Goal: Communication & Community: Answer question/provide support

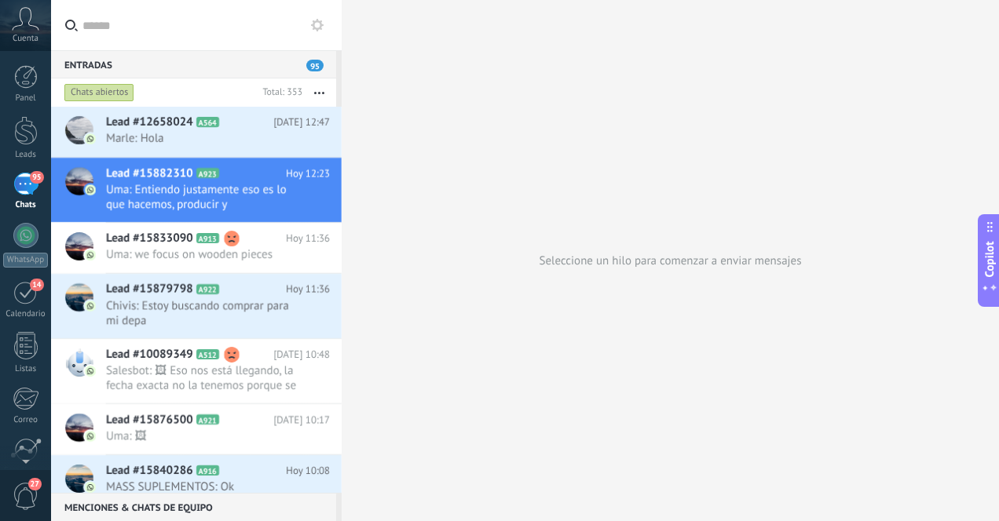
scroll to position [177, 0]
click at [23, 192] on div "95" at bounding box center [25, 184] width 25 height 23
click at [25, 130] on div at bounding box center [26, 130] width 24 height 29
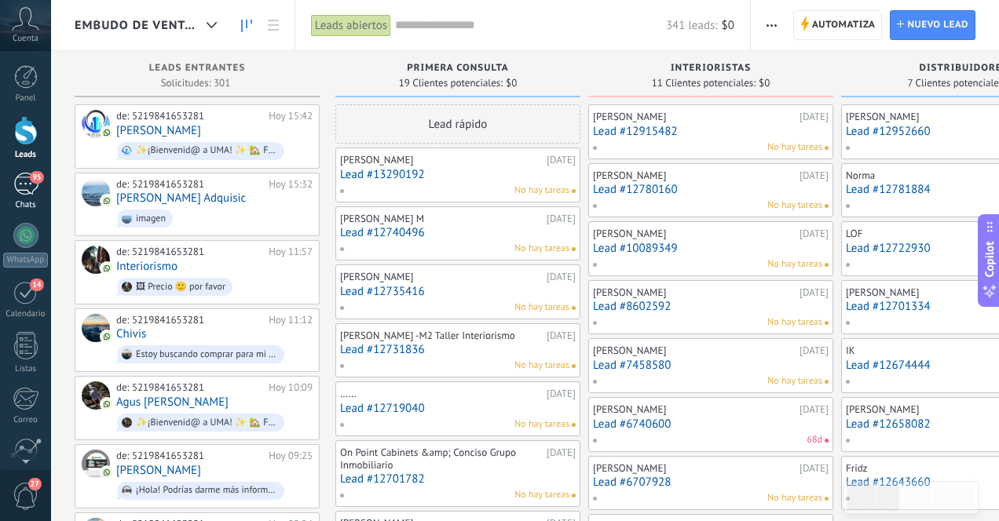
click at [23, 188] on div "95" at bounding box center [25, 184] width 25 height 23
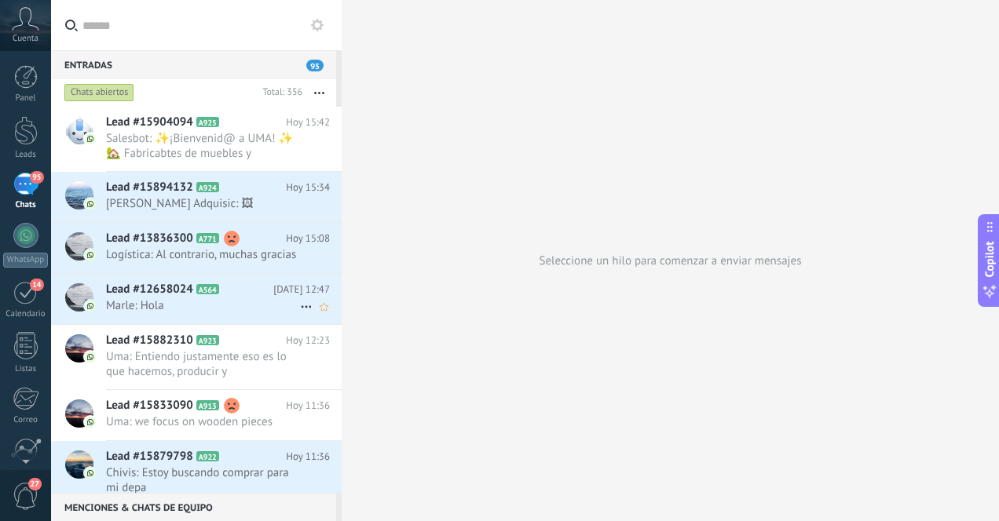
click at [166, 313] on span "Marle: Hola" at bounding box center [203, 305] width 194 height 15
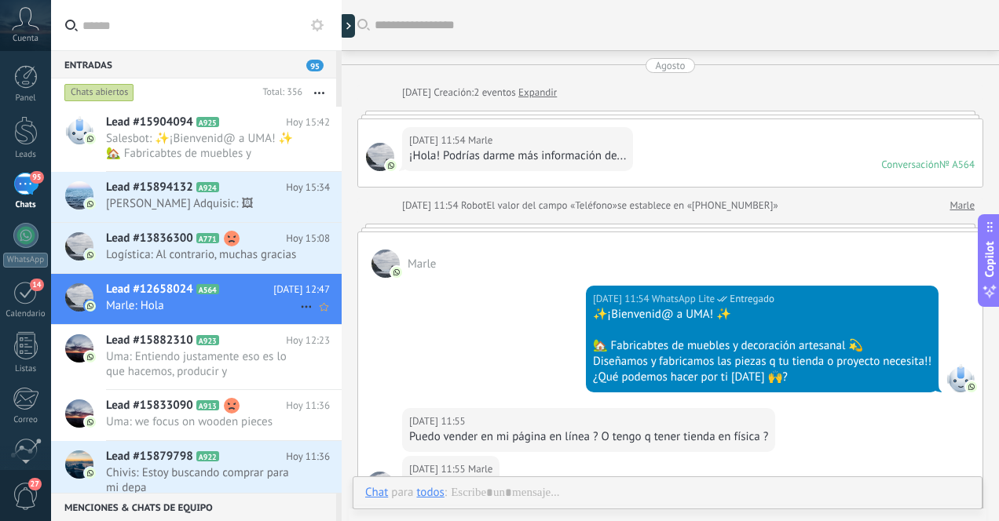
scroll to position [1290, 0]
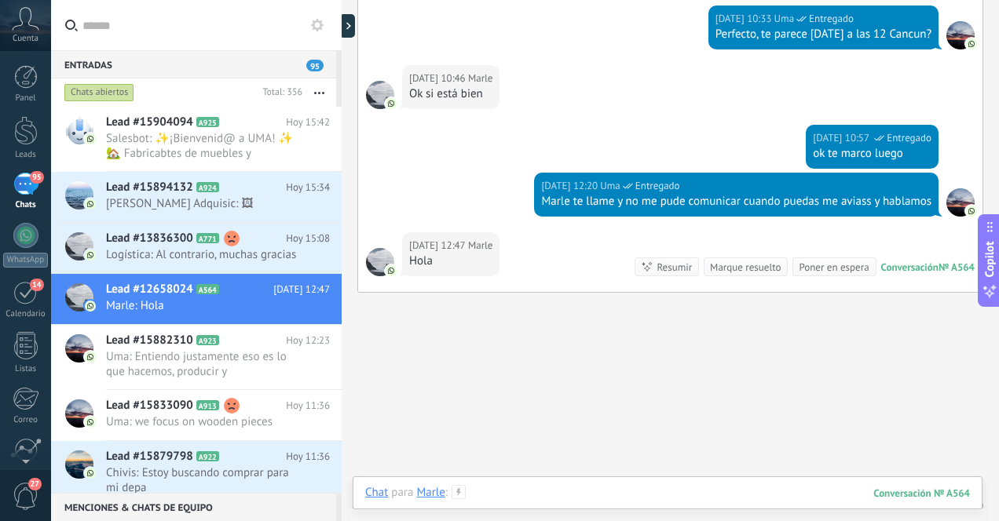
click at [552, 494] on div at bounding box center [667, 508] width 605 height 47
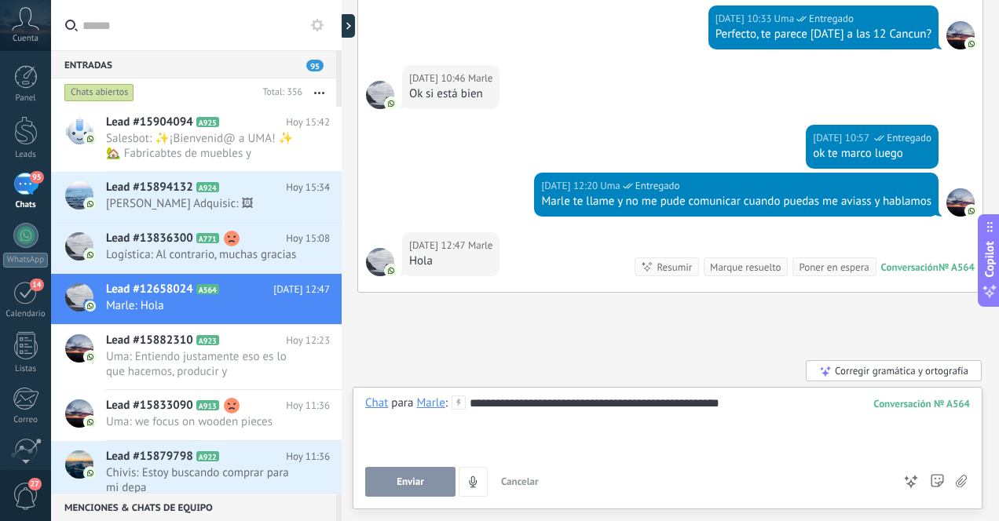
click at [419, 481] on span "Enviar" at bounding box center [410, 482] width 27 height 11
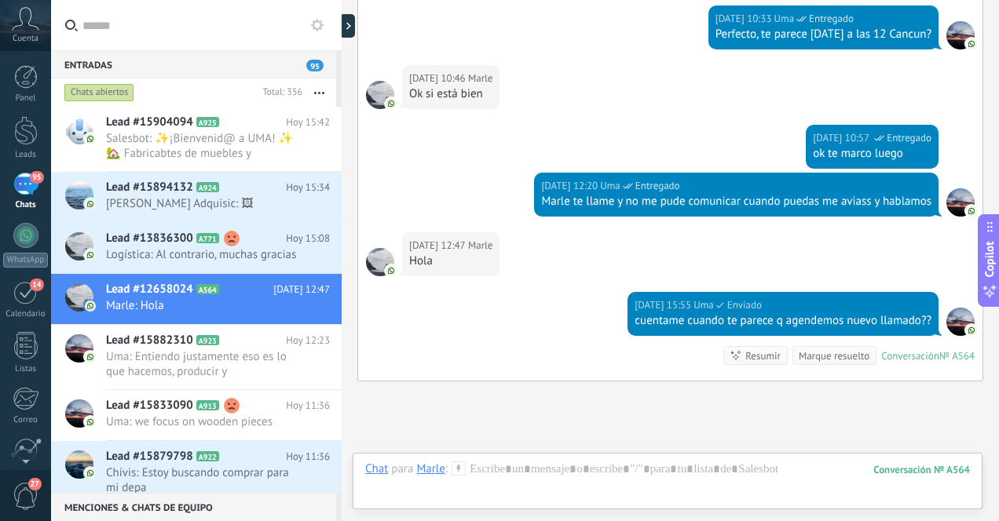
scroll to position [1422, 0]
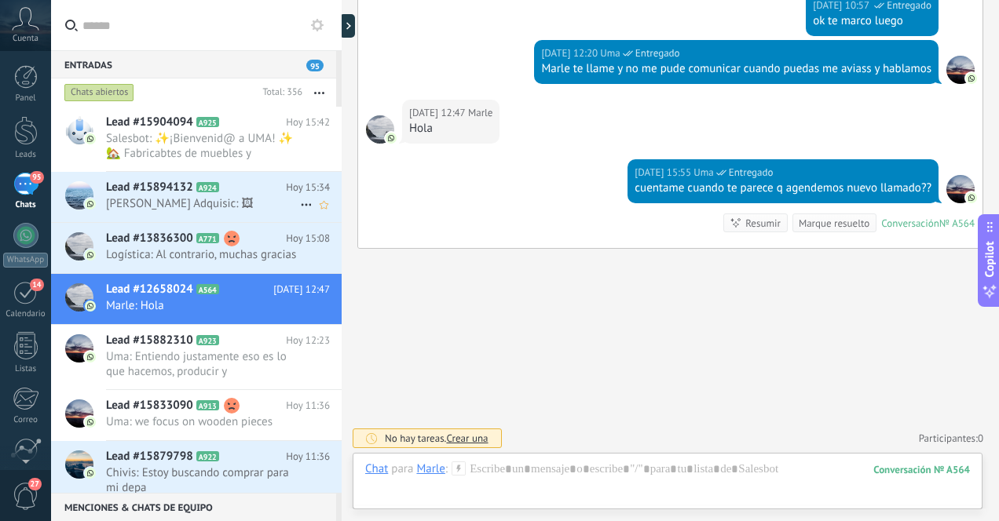
click at [198, 210] on span "[PERSON_NAME] Adquisic: 🖼" at bounding box center [203, 203] width 194 height 15
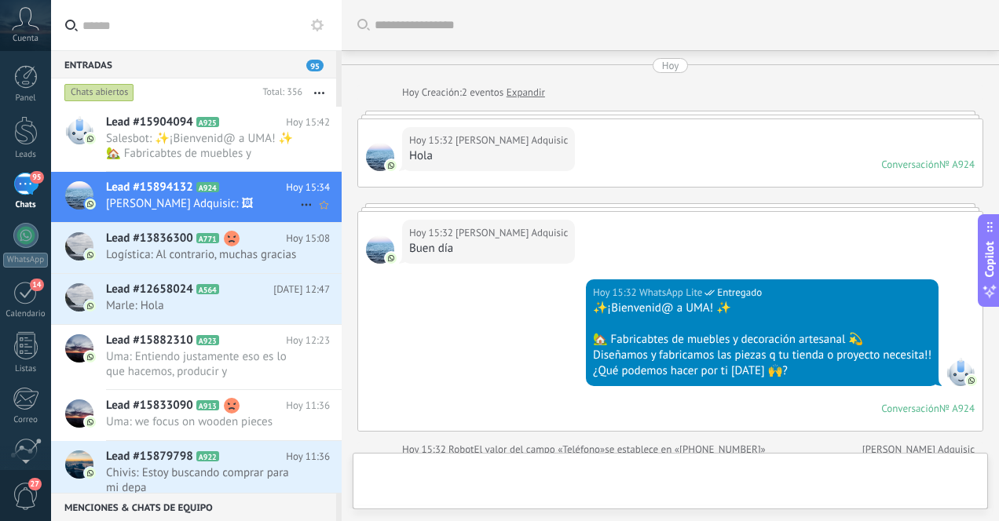
scroll to position [427, 0]
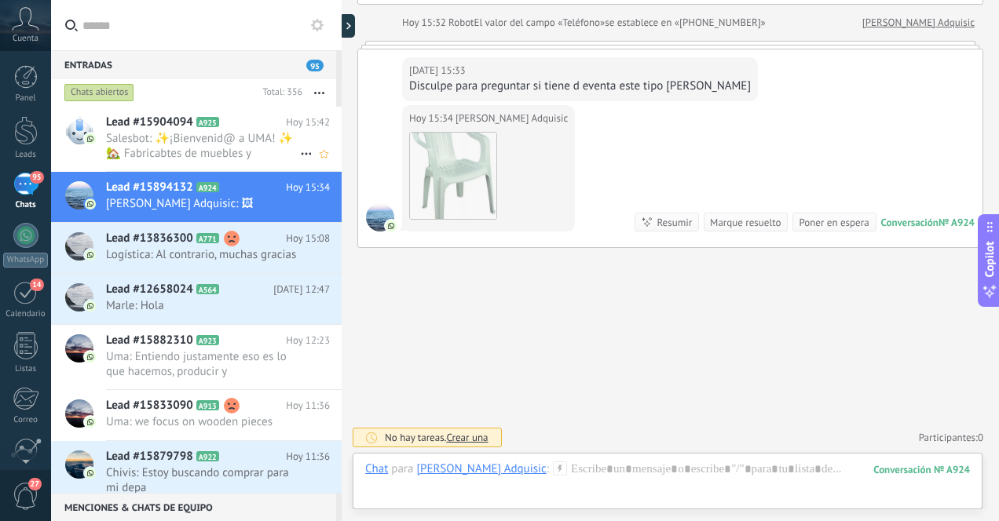
click at [218, 154] on span "Salesbot: ✨¡Bienvenid@ a UMA! ✨ 🏡 Fabricabtes de muebles y decoración artesanal…" at bounding box center [203, 146] width 194 height 30
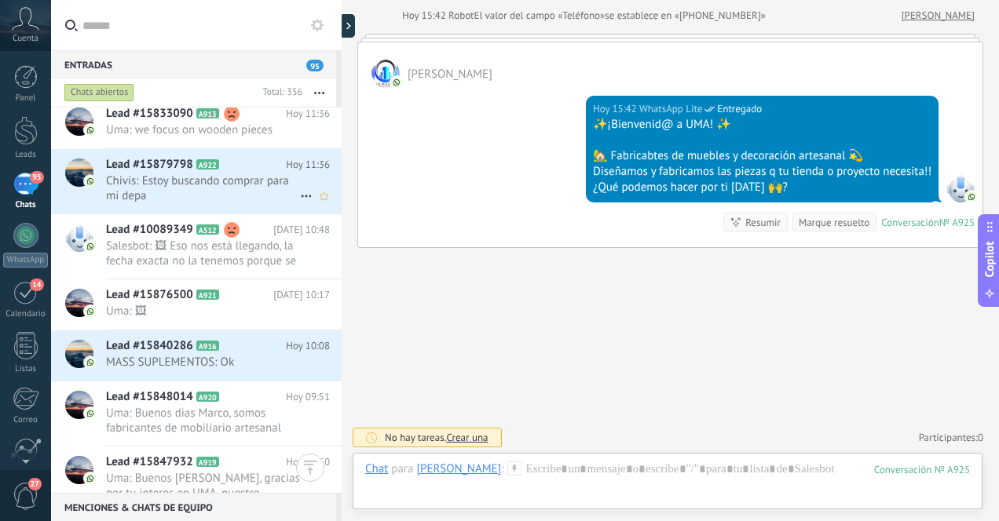
scroll to position [295, 0]
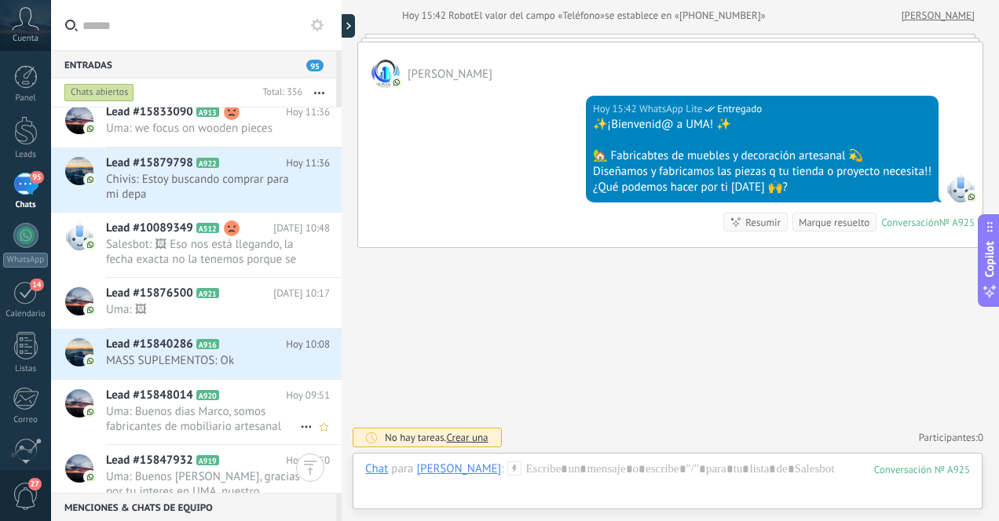
click at [252, 432] on span "Uma: Buenos dias Marco, somos fabricantes de mobiliario artesanal boutique en […" at bounding box center [203, 419] width 194 height 30
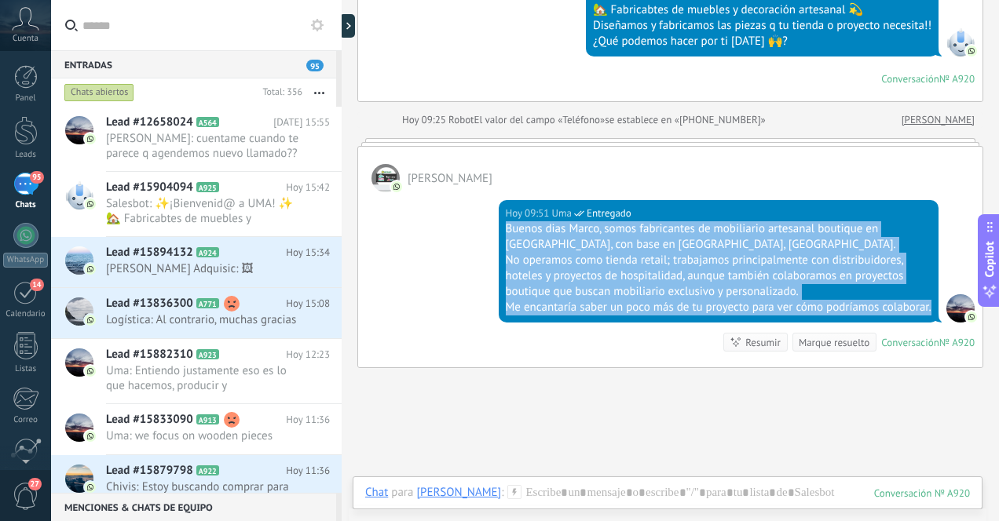
drag, startPoint x: 504, startPoint y: 228, endPoint x: 648, endPoint y: 317, distance: 169.3
click at [648, 316] on div "Buenos dias Marco, somos fabricantes de mobiliario artesanal boutique en [GEOGR…" at bounding box center [719, 268] width 426 height 94
copy div "Buenos dias Marco, somos fabricantes de mobiliario artesanal boutique en [GEOGR…"
click at [183, 207] on span "Salesbot: ✨¡Bienvenid@ a UMA! ✨ 🏡 Fabricabtes de muebles y decoración artesanal…" at bounding box center [203, 211] width 194 height 30
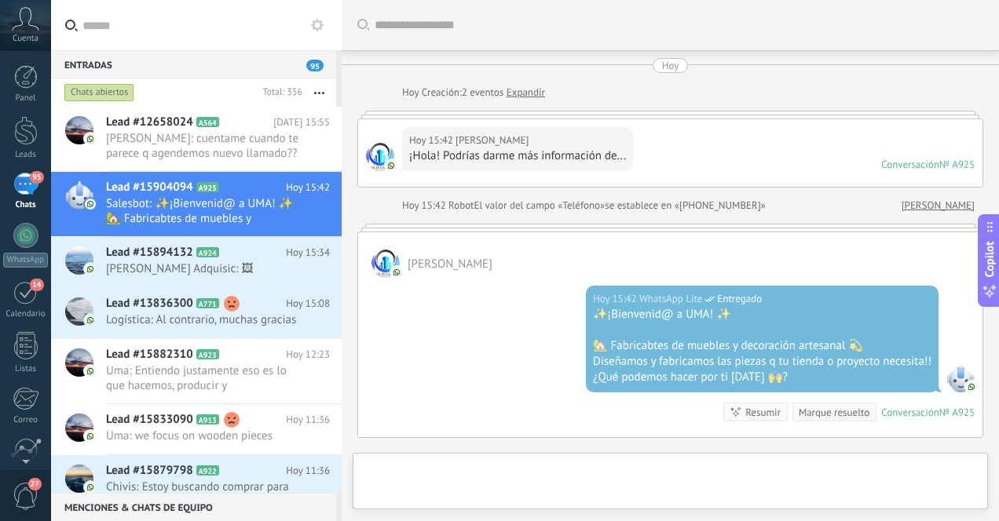
scroll to position [190, 0]
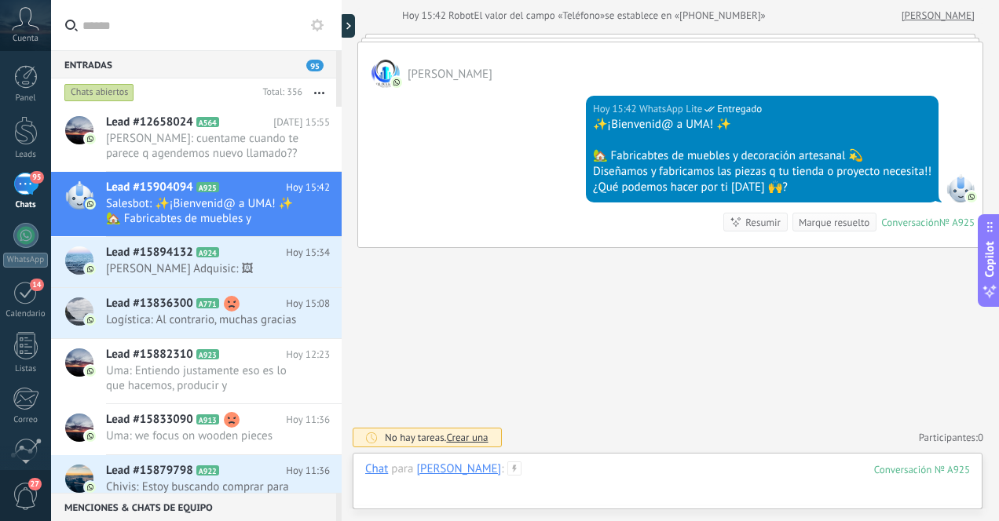
click at [627, 470] on div at bounding box center [667, 485] width 605 height 47
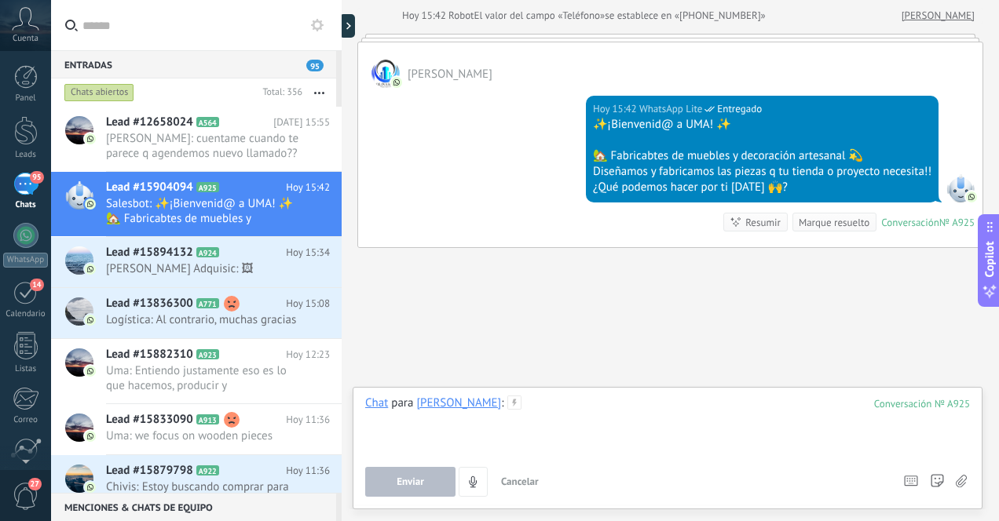
paste div
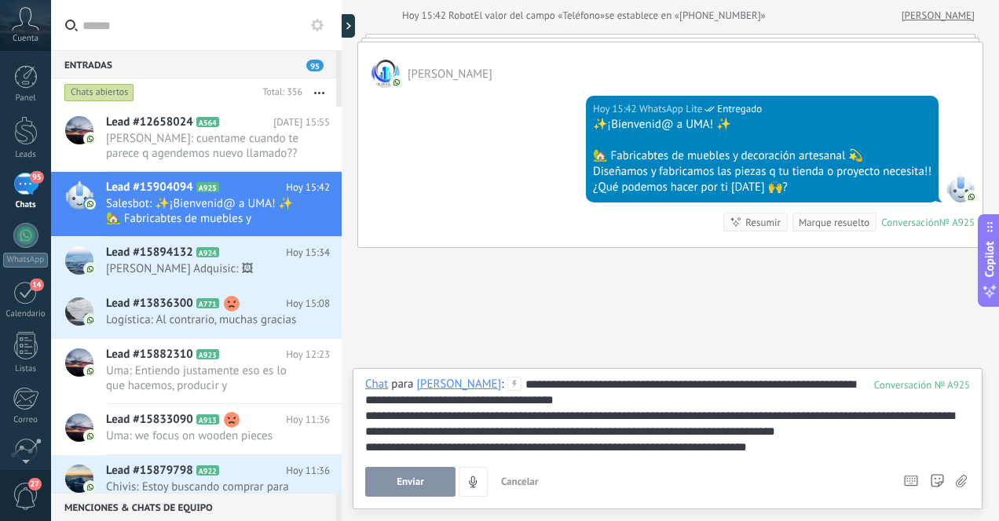
click at [650, 387] on div "**********" at bounding box center [667, 416] width 605 height 79
click at [414, 484] on span "Enviar" at bounding box center [410, 482] width 27 height 11
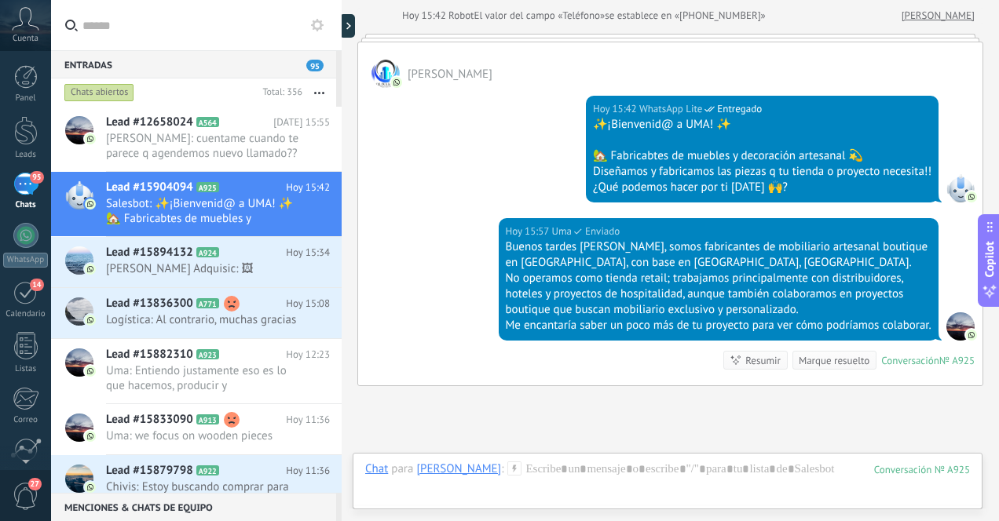
scroll to position [344, 0]
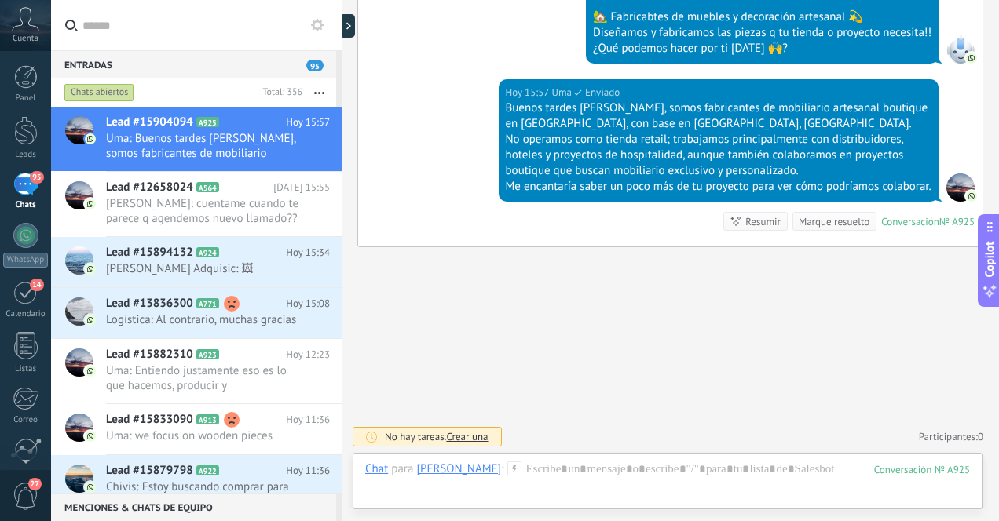
click at [24, 188] on div "95" at bounding box center [25, 184] width 25 height 23
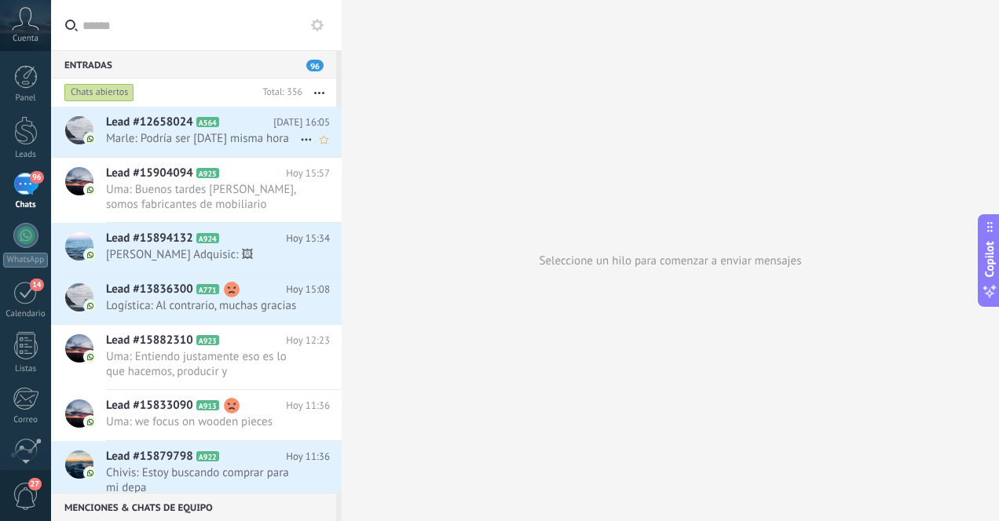
click at [201, 145] on span "Marle: Podría ser [DATE] misma hora" at bounding box center [203, 138] width 194 height 15
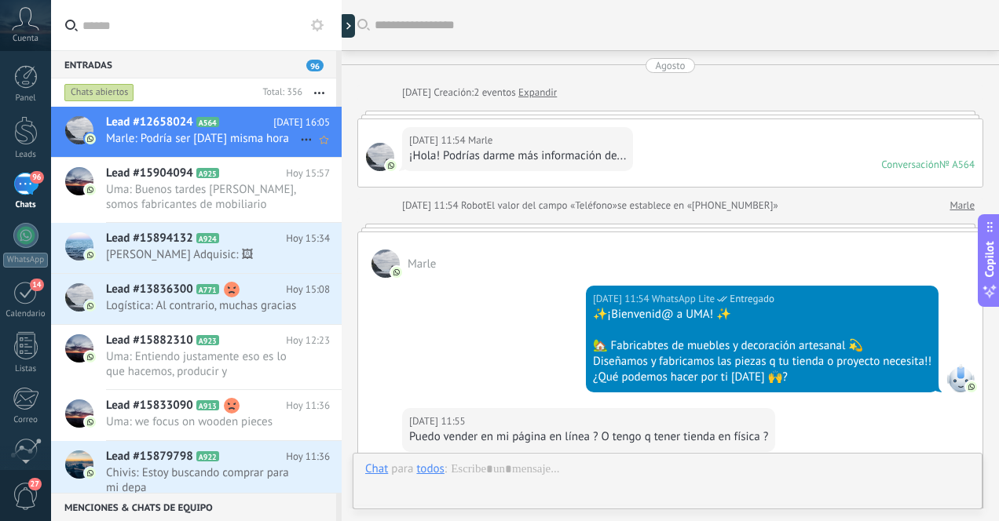
scroll to position [1255, 0]
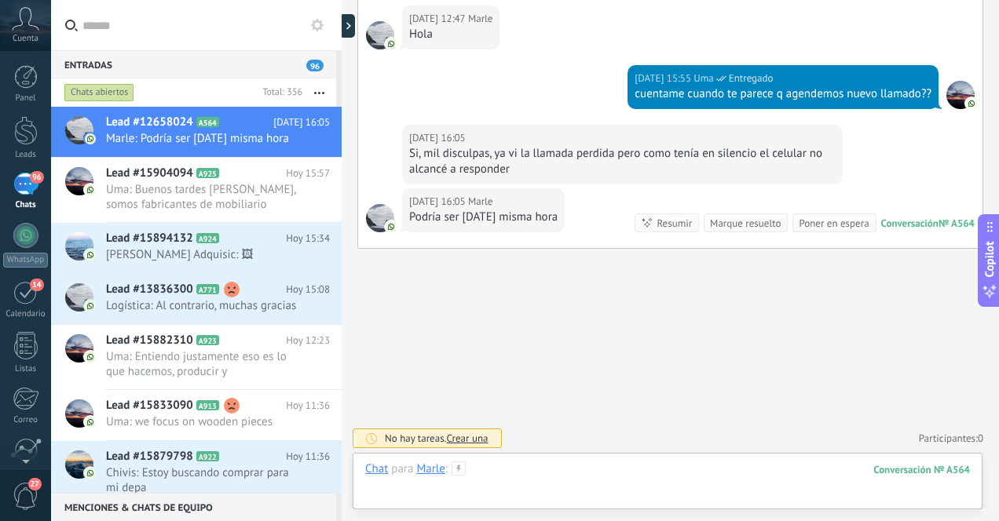
click at [657, 474] on div at bounding box center [667, 485] width 605 height 47
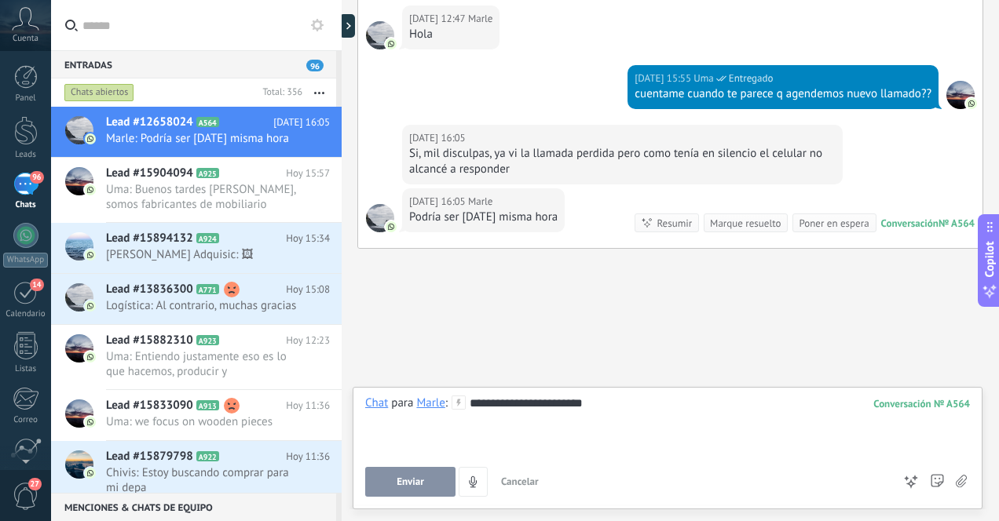
click at [406, 477] on span "Enviar" at bounding box center [410, 482] width 27 height 11
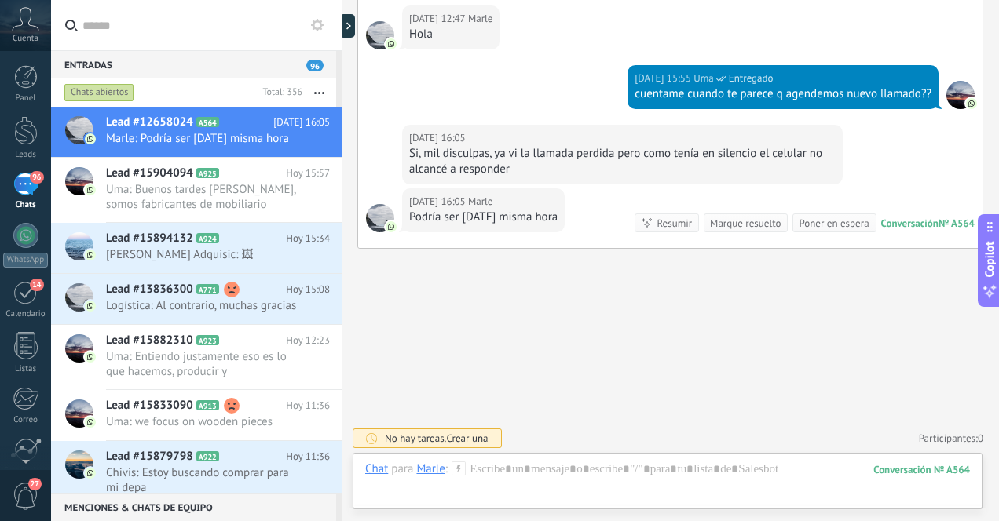
scroll to position [1344, 0]
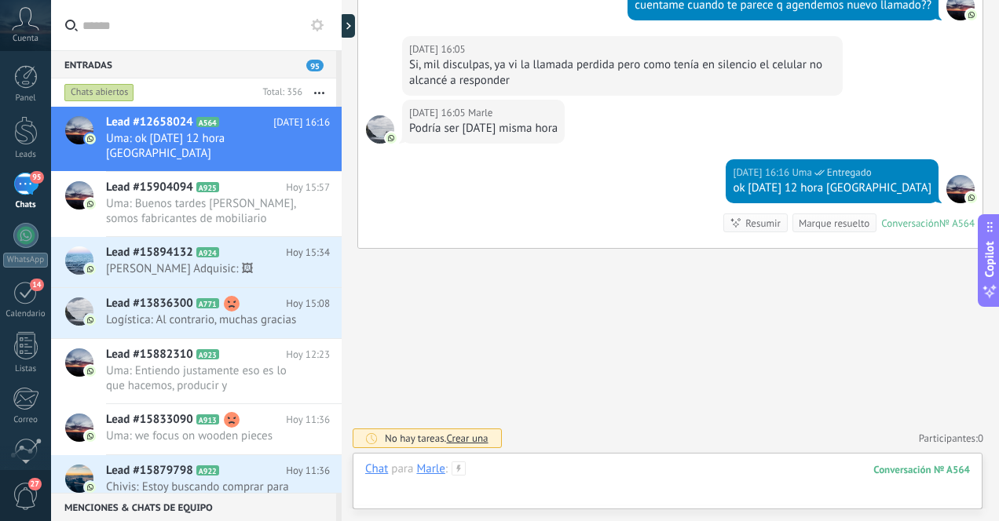
click at [558, 476] on div at bounding box center [667, 485] width 605 height 47
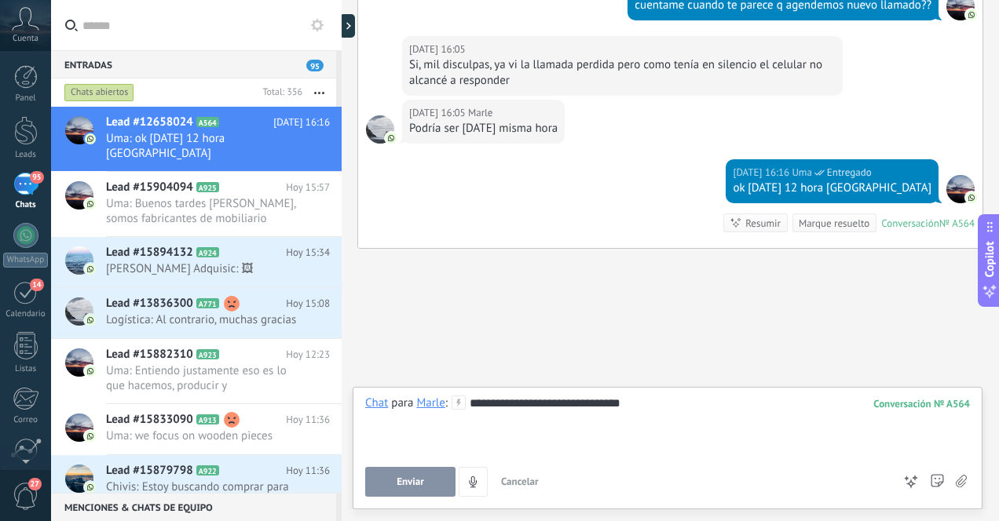
click at [401, 484] on span "Enviar" at bounding box center [410, 482] width 27 height 11
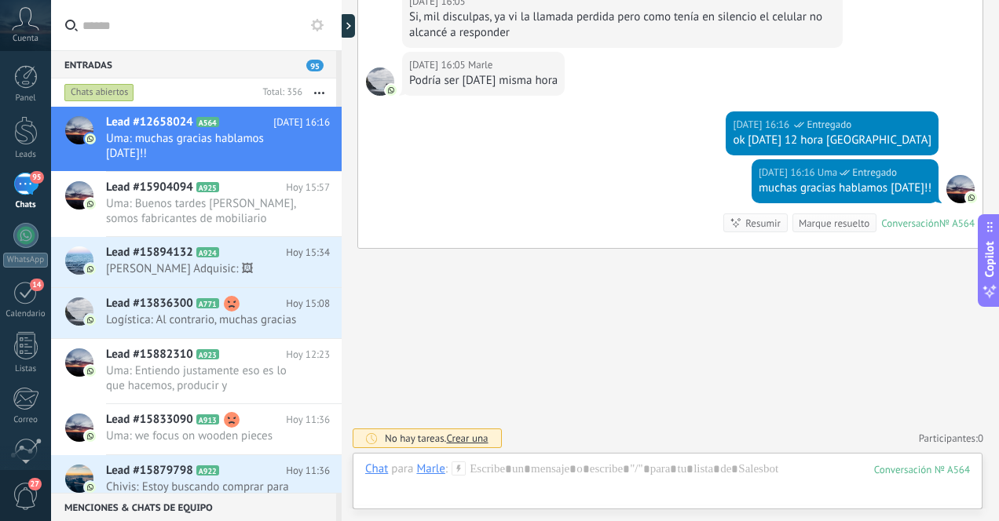
click at [22, 190] on div "95" at bounding box center [25, 184] width 25 height 23
